Goal: Information Seeking & Learning: Learn about a topic

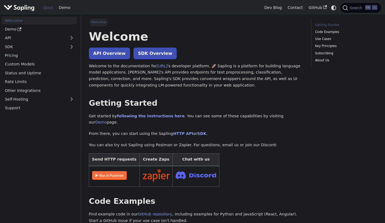
click at [106, 176] on link at bounding box center [109, 178] width 35 height 4
